Goal: Task Accomplishment & Management: Manage account settings

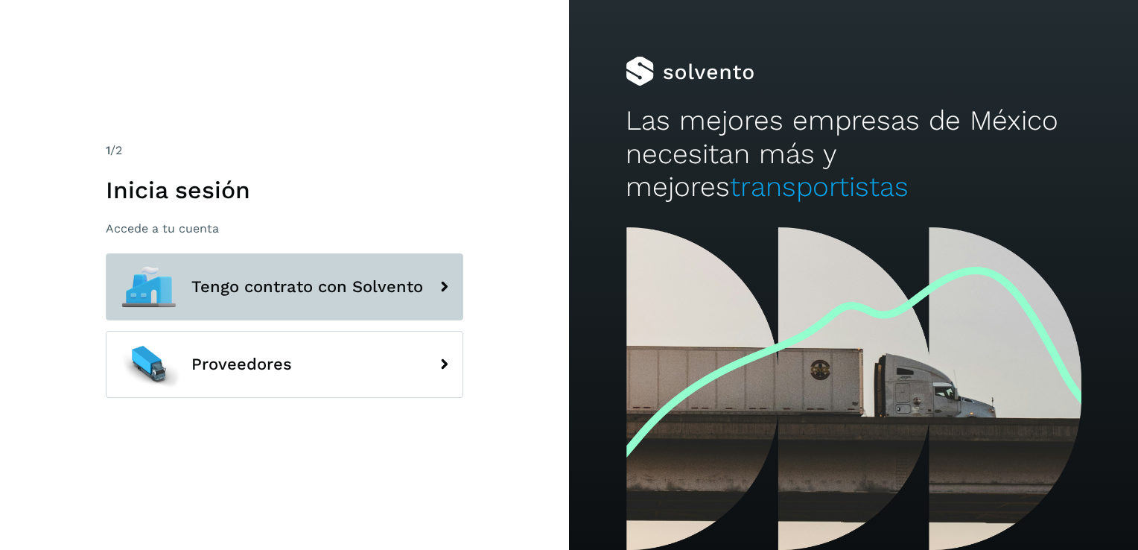
click at [346, 290] on span "Tengo contrato con Solvento" at bounding box center [307, 287] width 232 height 18
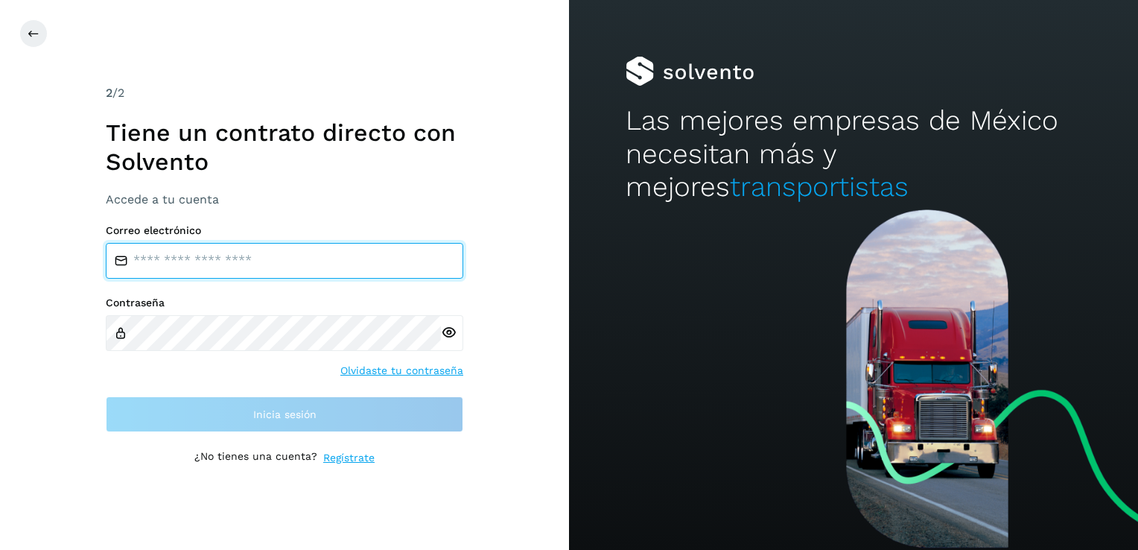
click at [316, 255] on input "email" at bounding box center [285, 261] width 358 height 36
type input "**********"
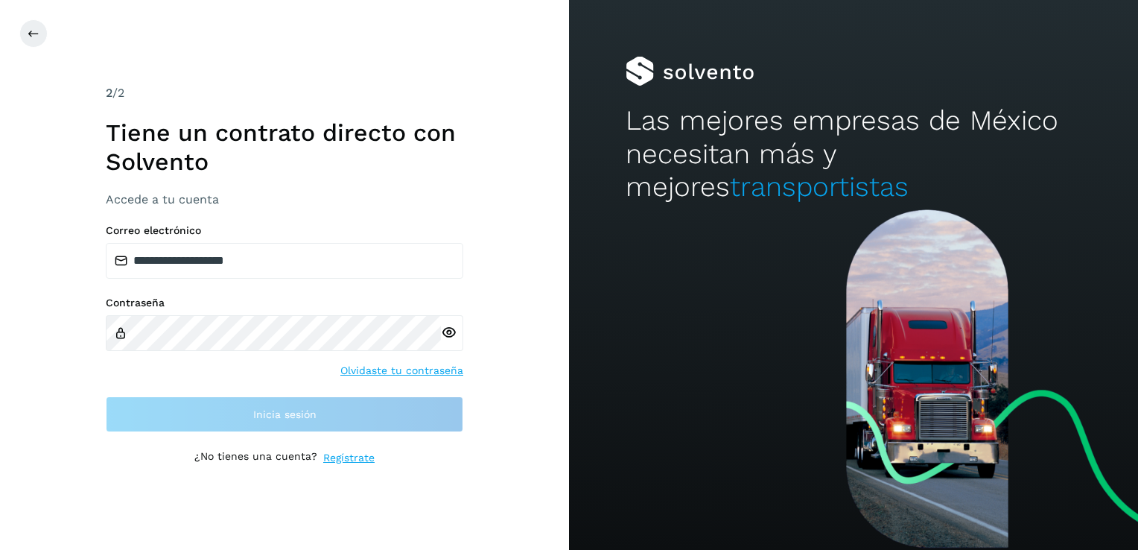
click at [448, 328] on icon at bounding box center [449, 333] width 16 height 16
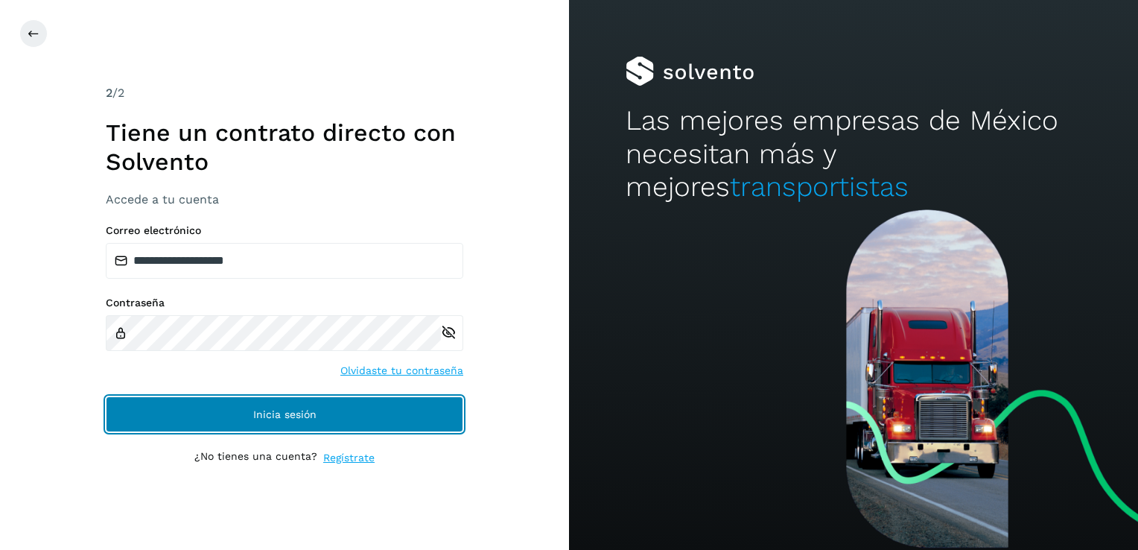
click at [290, 409] on span "Inicia sesión" at bounding box center [284, 414] width 63 height 10
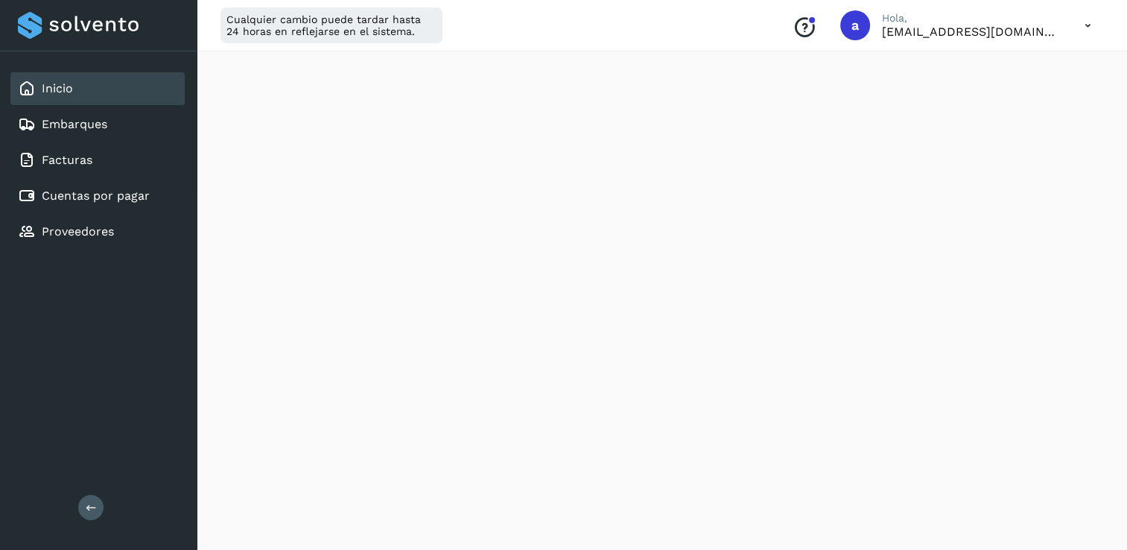
scroll to position [362, 0]
